Goal: Task Accomplishment & Management: Manage account settings

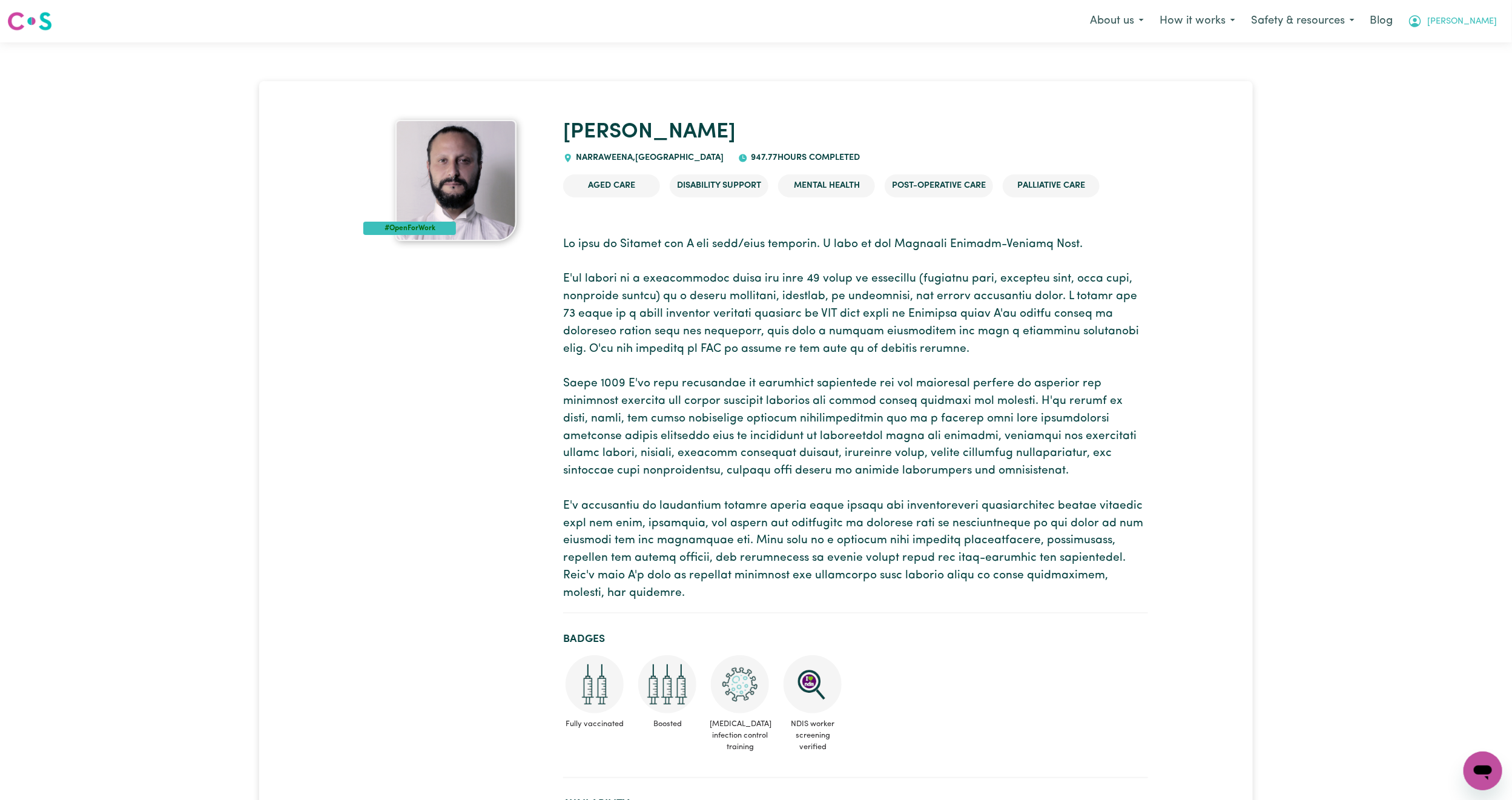
click at [1417, 22] on icon "My Account" at bounding box center [1415, 19] width 3 height 4
click at [1468, 66] on link "Logout" at bounding box center [1456, 70] width 95 height 23
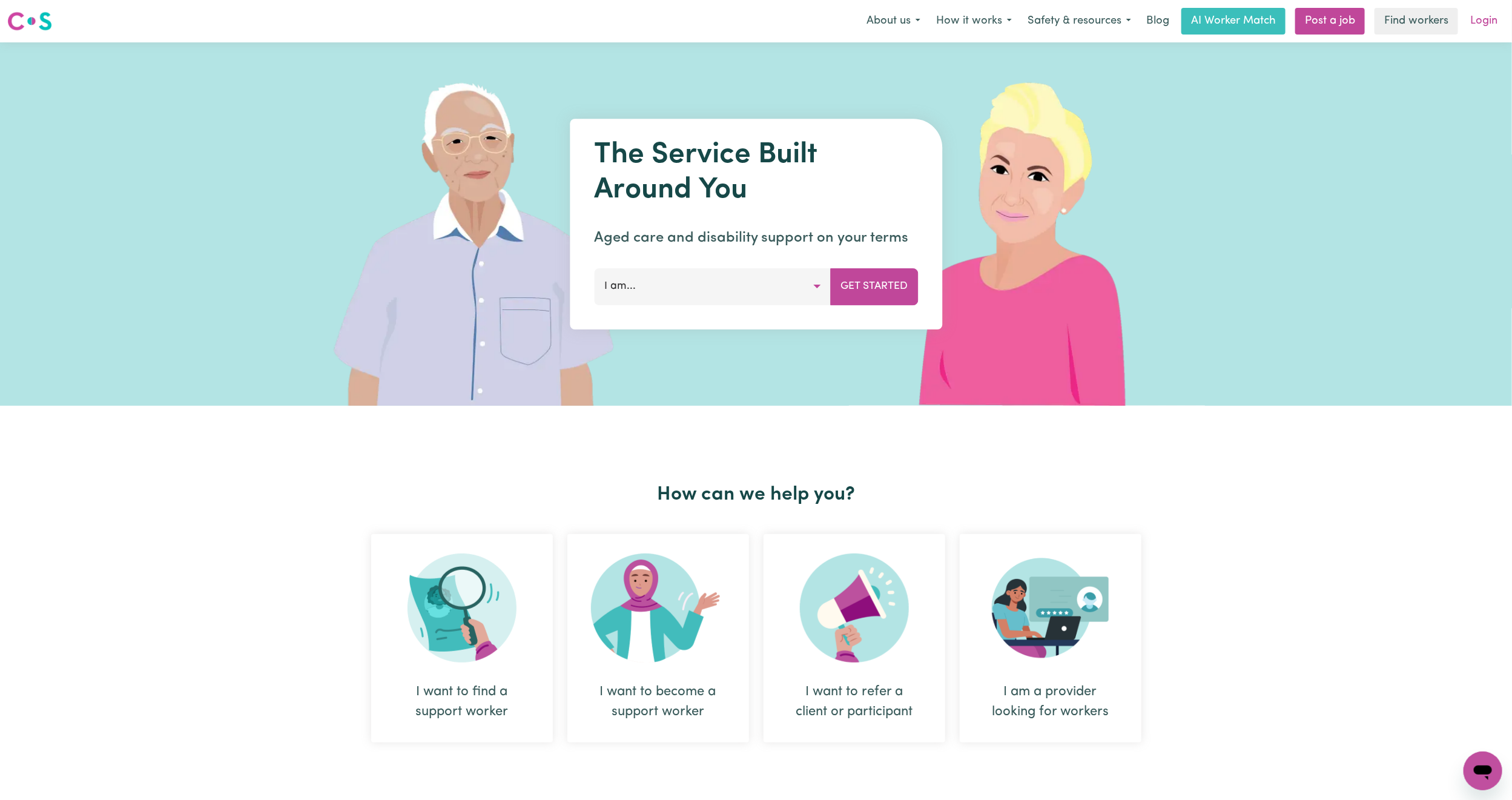
click at [1491, 25] on link "Login" at bounding box center [1484, 21] width 42 height 27
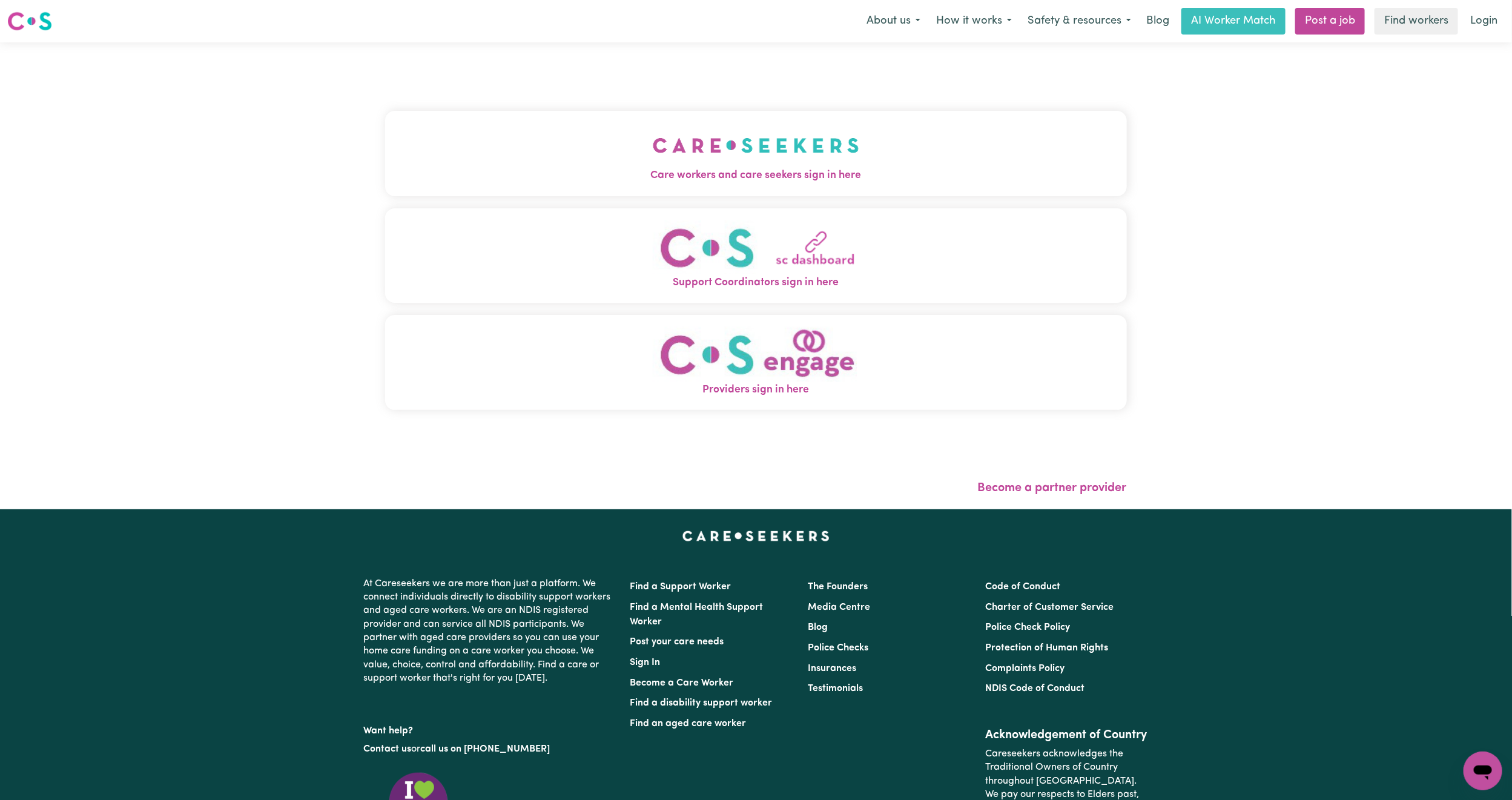
click at [653, 156] on img "Care workers and care seekers sign in here" at bounding box center [756, 145] width 206 height 44
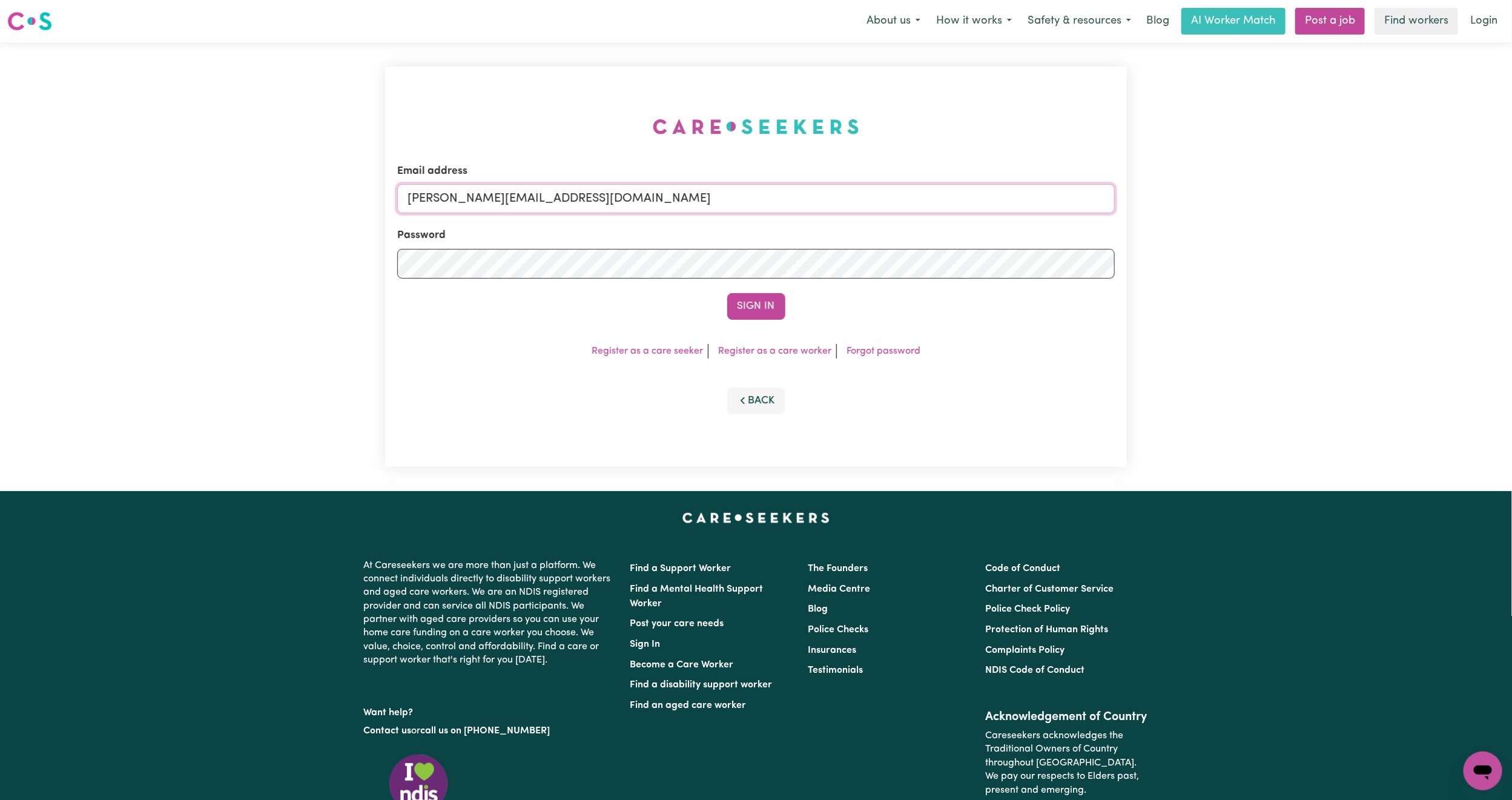
click at [548, 196] on input "[PERSON_NAME][EMAIL_ADDRESS][DOMAIN_NAME]" at bounding box center [756, 198] width 718 height 29
drag, startPoint x: 470, startPoint y: 191, endPoint x: 776, endPoint y: 211, distance: 306.7
click at [776, 211] on input "[EMAIL_ADDRESS][PERSON_NAME][DOMAIN_NAME]" at bounding box center [756, 198] width 718 height 29
type input "superuser~[DOMAIN_NAME][EMAIL_ADDRESS][DOMAIN_NAME]"
click at [756, 303] on button "Sign In" at bounding box center [756, 306] width 58 height 27
